Goal: Find contact information: Find contact information

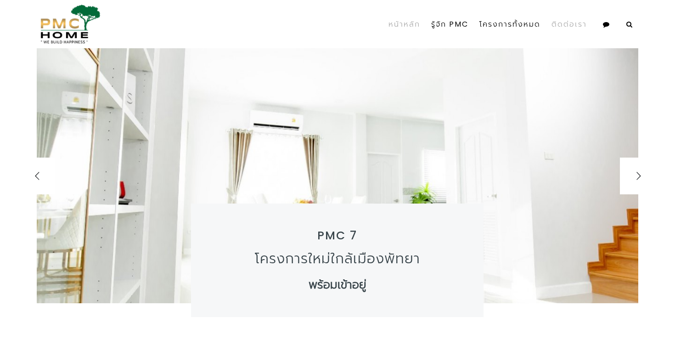
click at [572, 23] on link "ติดต่อเรา" at bounding box center [569, 24] width 46 height 41
select select
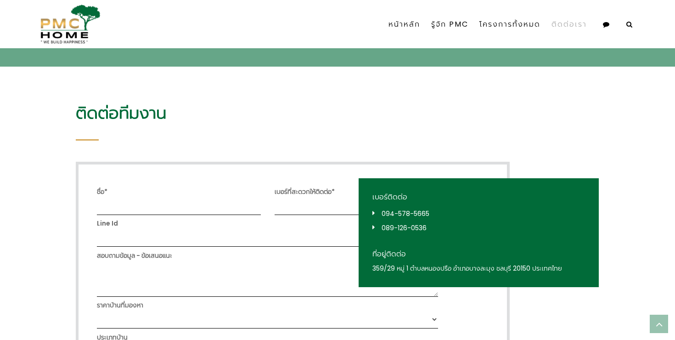
scroll to position [203, 0]
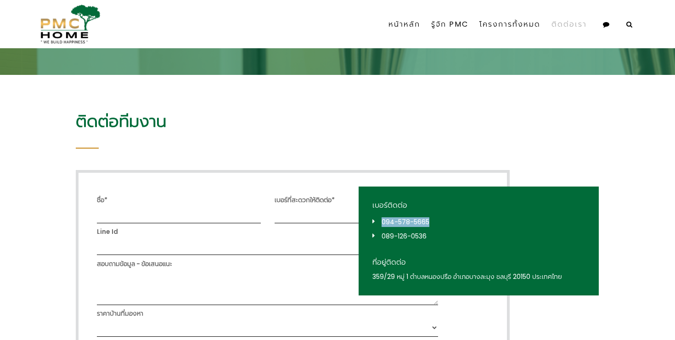
drag, startPoint x: 433, startPoint y: 218, endPoint x: 379, endPoint y: 217, distance: 53.8
click at [379, 217] on li "094-578-5665" at bounding box center [478, 222] width 213 height 14
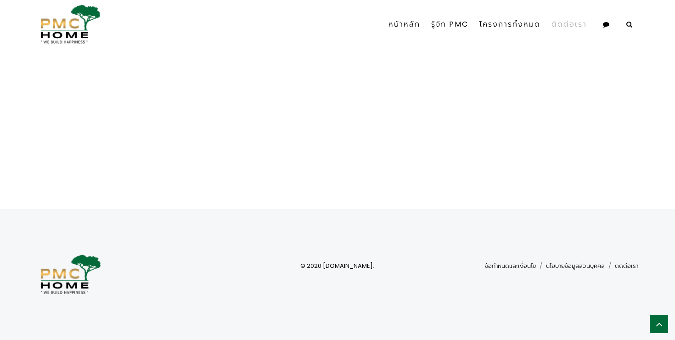
scroll to position [0, 0]
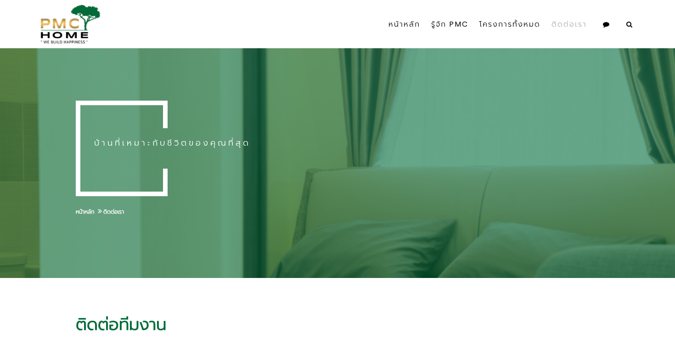
click at [571, 30] on link "ติดต่อเรา" at bounding box center [569, 24] width 46 height 41
click at [569, 30] on link "ติดต่อเรา" at bounding box center [569, 24] width 46 height 41
click at [411, 23] on link "หน้าหลัก" at bounding box center [404, 24] width 43 height 41
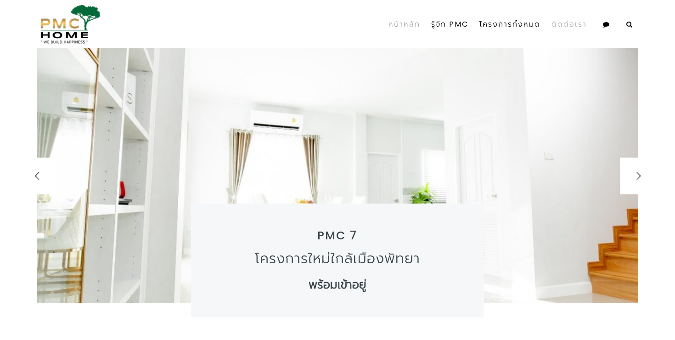
click at [548, 18] on link "ติดต่อเรา" at bounding box center [569, 24] width 46 height 41
select select
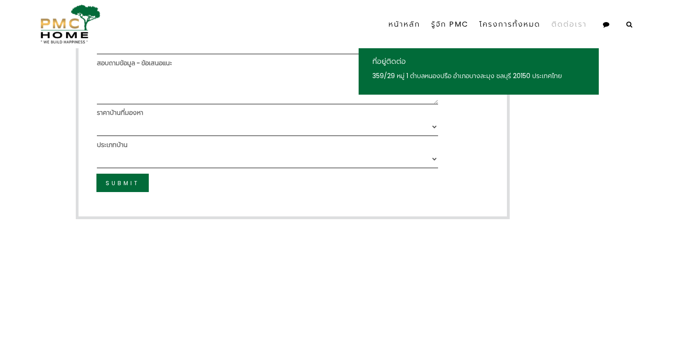
scroll to position [310, 0]
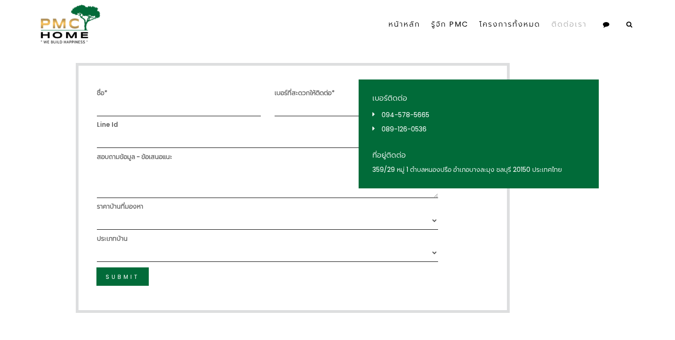
click at [432, 113] on li "094-578-5665" at bounding box center [478, 115] width 213 height 14
drag, startPoint x: 429, startPoint y: 132, endPoint x: 383, endPoint y: 130, distance: 46.4
click at [383, 130] on li "089-126-0536" at bounding box center [478, 129] width 213 height 14
copy link "089-126-0536"
click at [398, 32] on link "หน้าหลัก" at bounding box center [404, 24] width 43 height 32
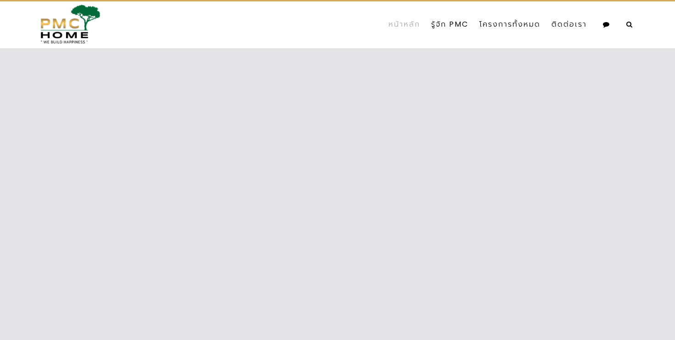
click at [406, 29] on link "หน้าหลัก" at bounding box center [404, 24] width 43 height 41
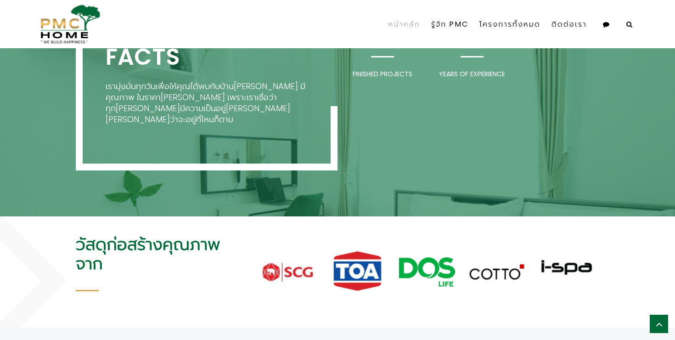
scroll to position [1627, 0]
